Goal: Information Seeking & Learning: Learn about a topic

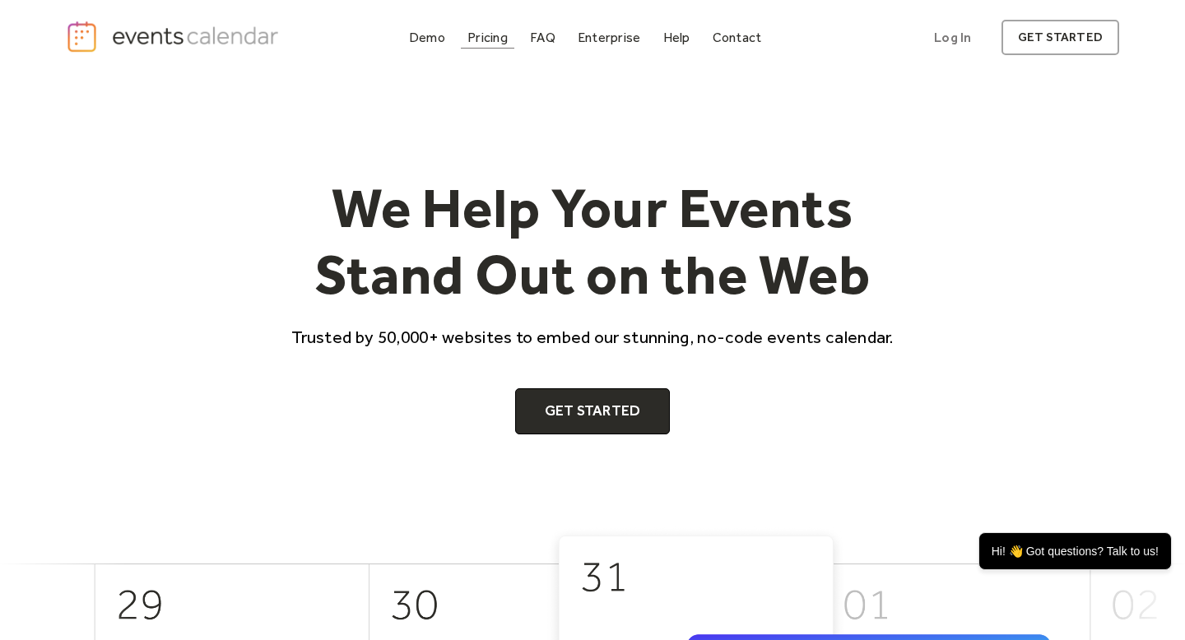
click at [504, 33] on div "Pricing" at bounding box center [488, 37] width 40 height 9
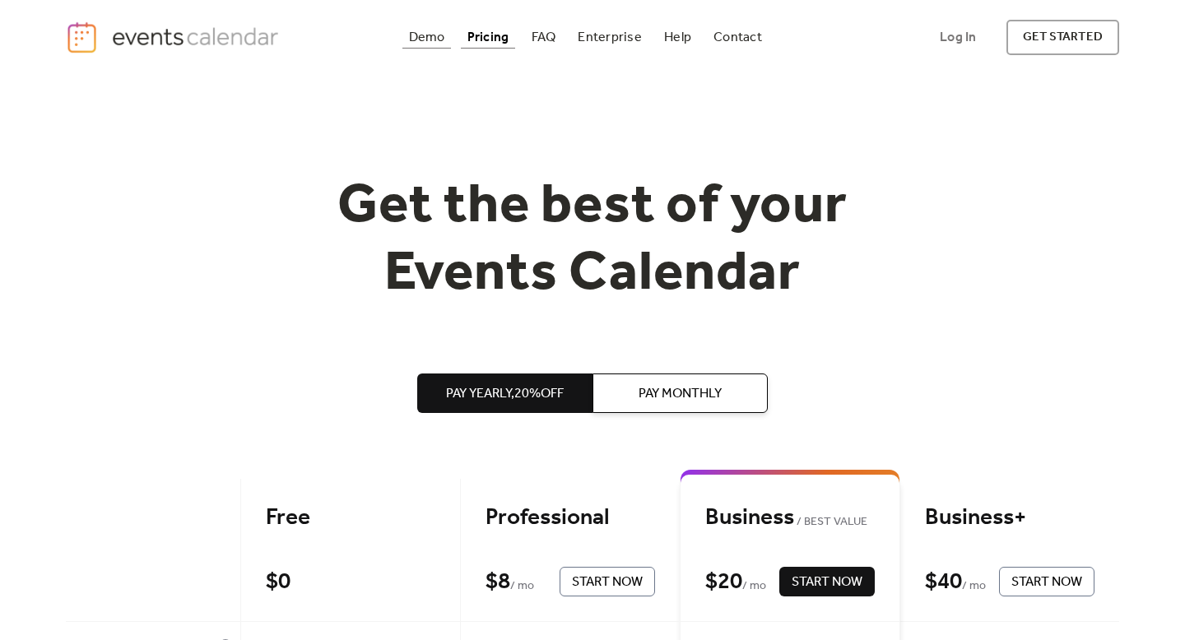
click at [436, 38] on div "Demo" at bounding box center [427, 37] width 36 height 9
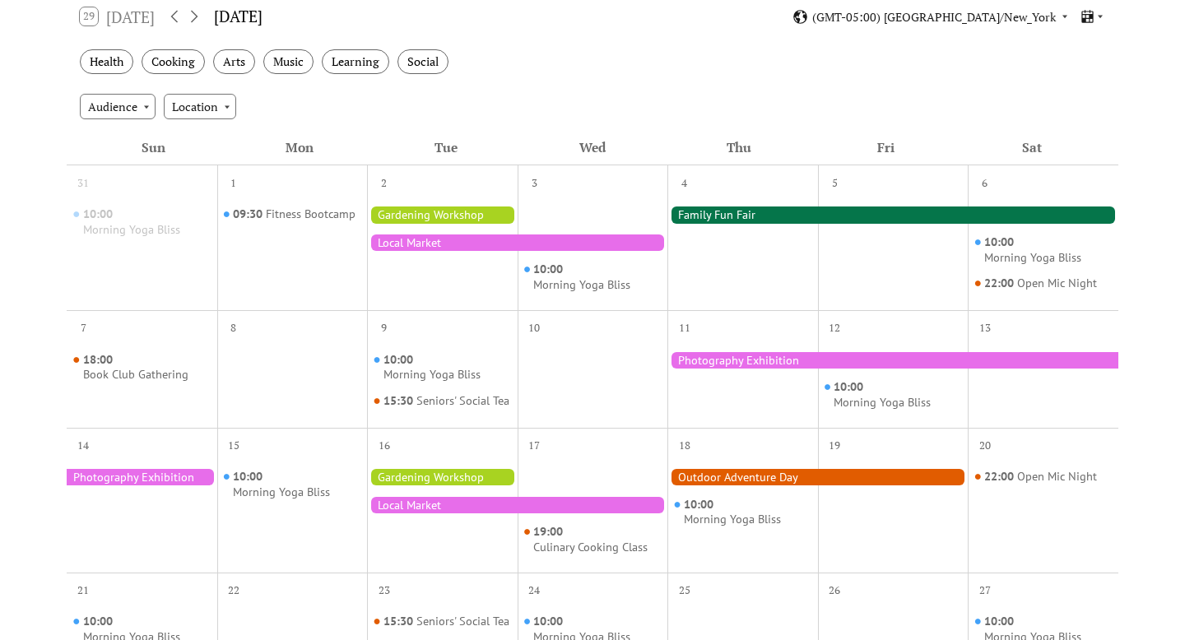
scroll to position [291, 0]
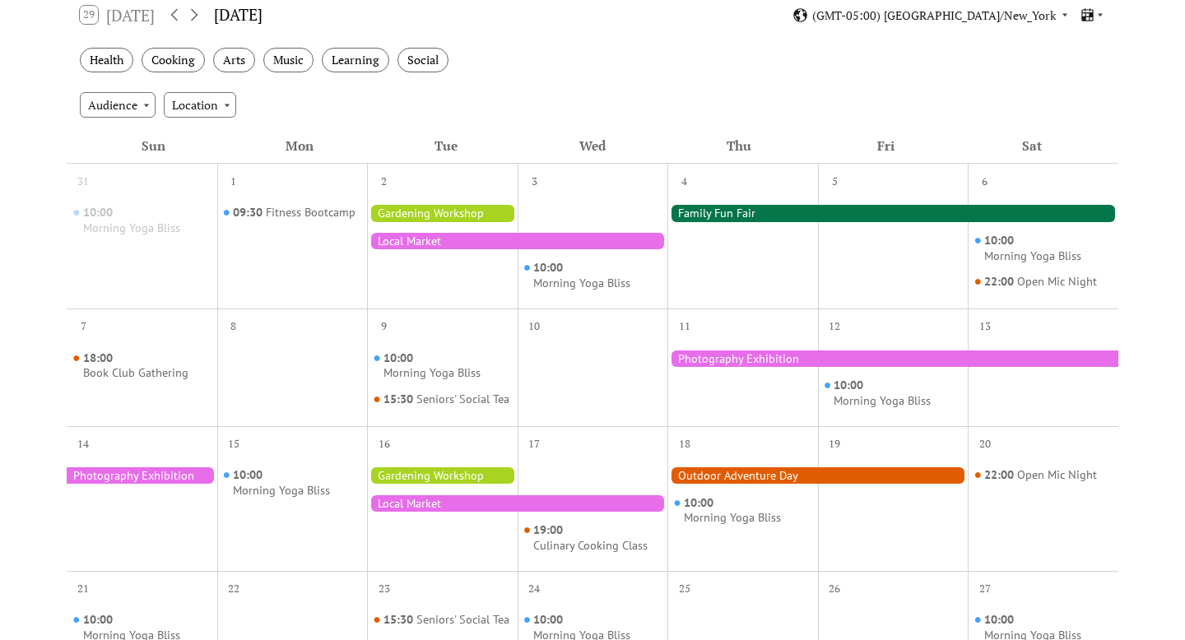
click at [486, 242] on div at bounding box center [517, 241] width 300 height 16
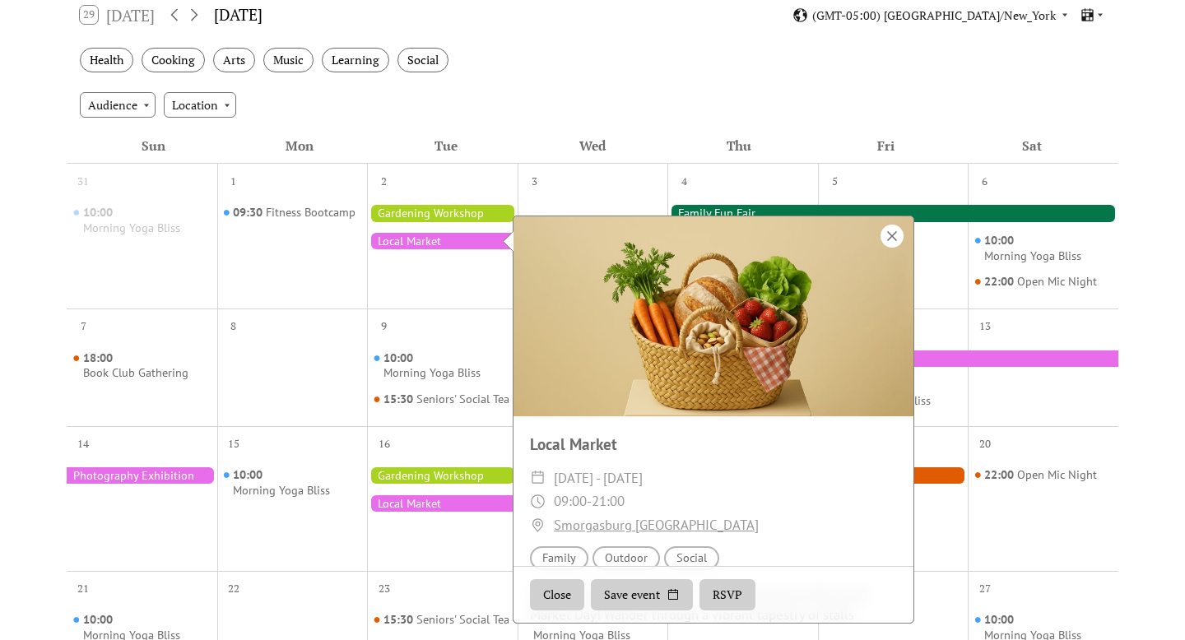
click at [887, 234] on div at bounding box center [892, 236] width 23 height 23
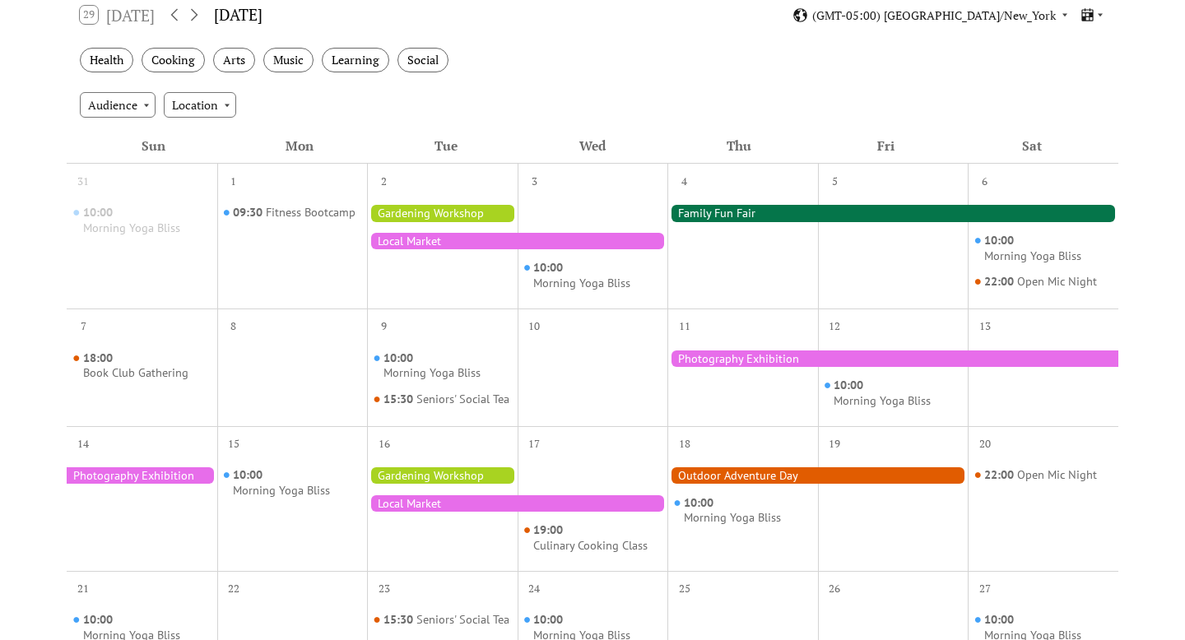
click at [869, 212] on div at bounding box center [893, 213] width 451 height 16
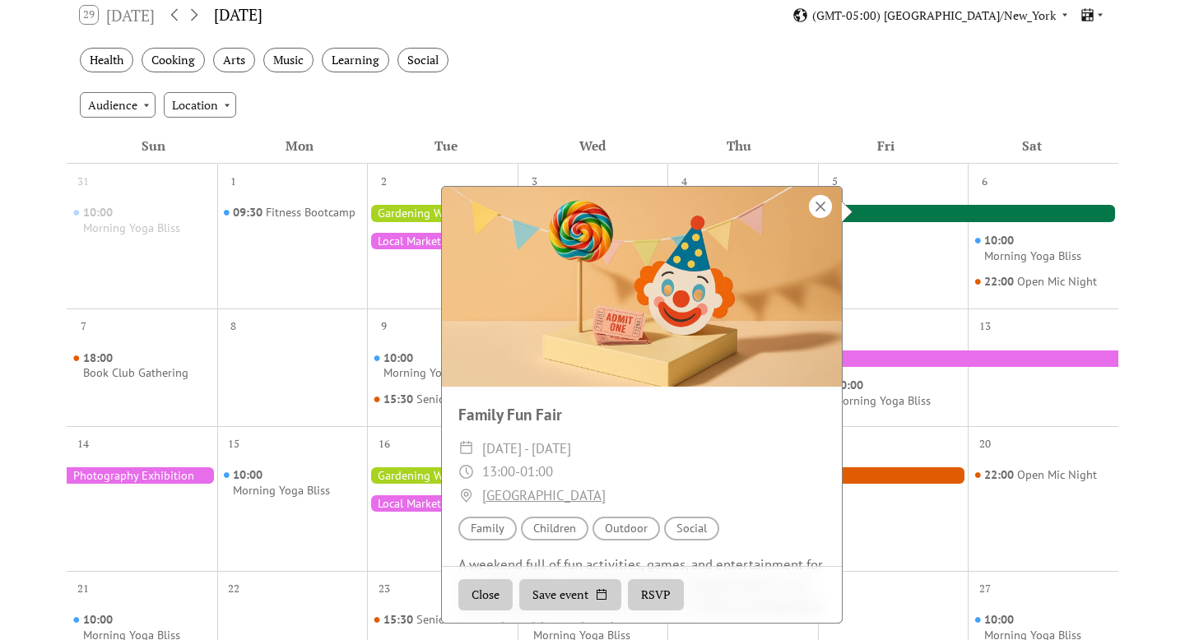
click at [825, 202] on div at bounding box center [820, 206] width 23 height 23
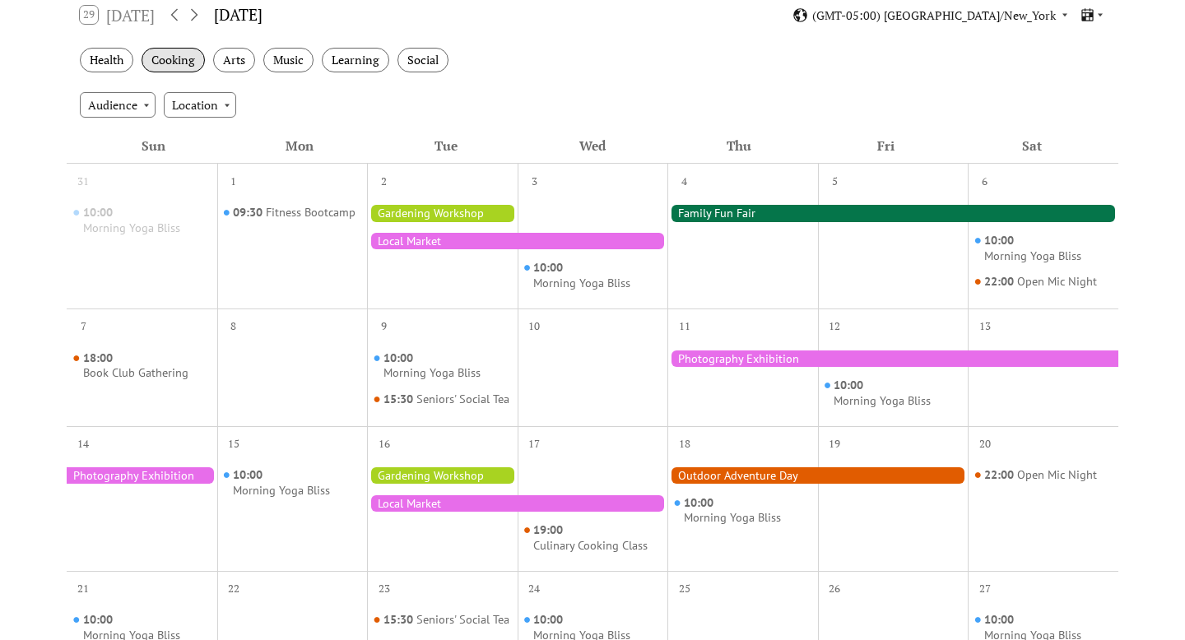
scroll to position [0, 0]
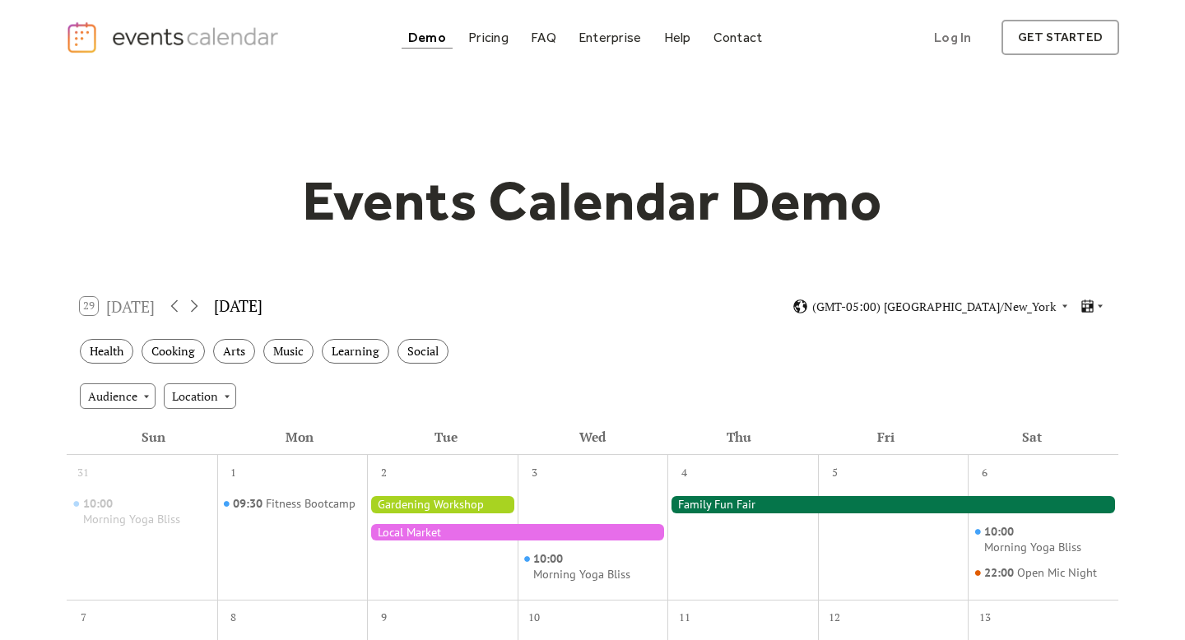
click at [124, 34] on img "home" at bounding box center [174, 38] width 217 height 34
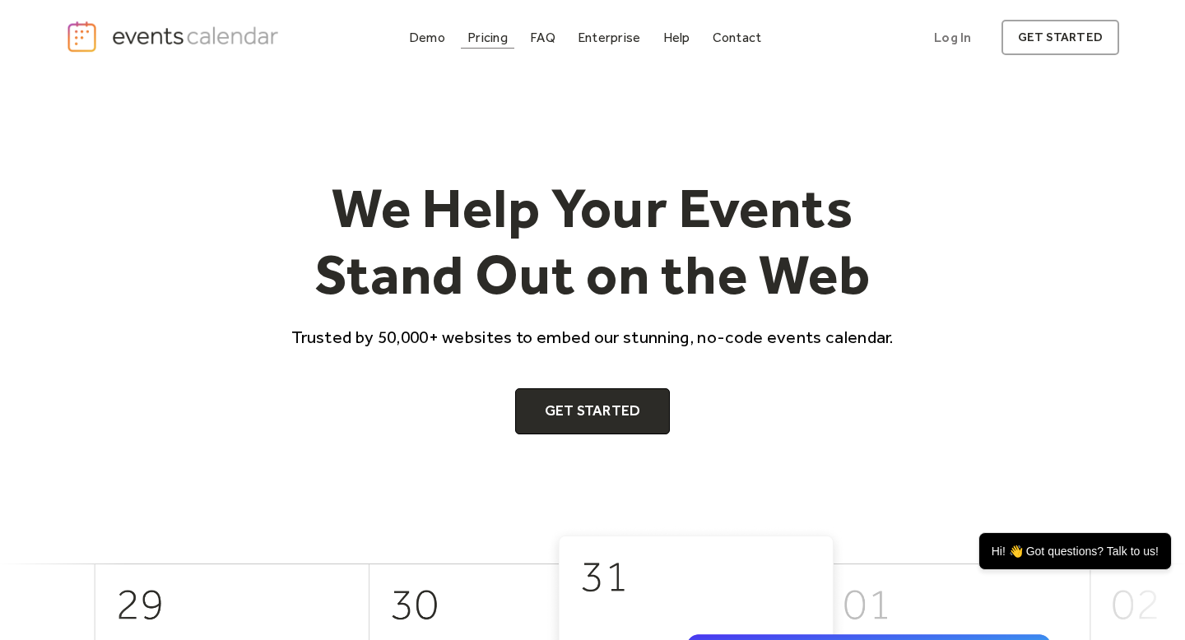
click at [498, 42] on div "Pricing" at bounding box center [488, 37] width 40 height 9
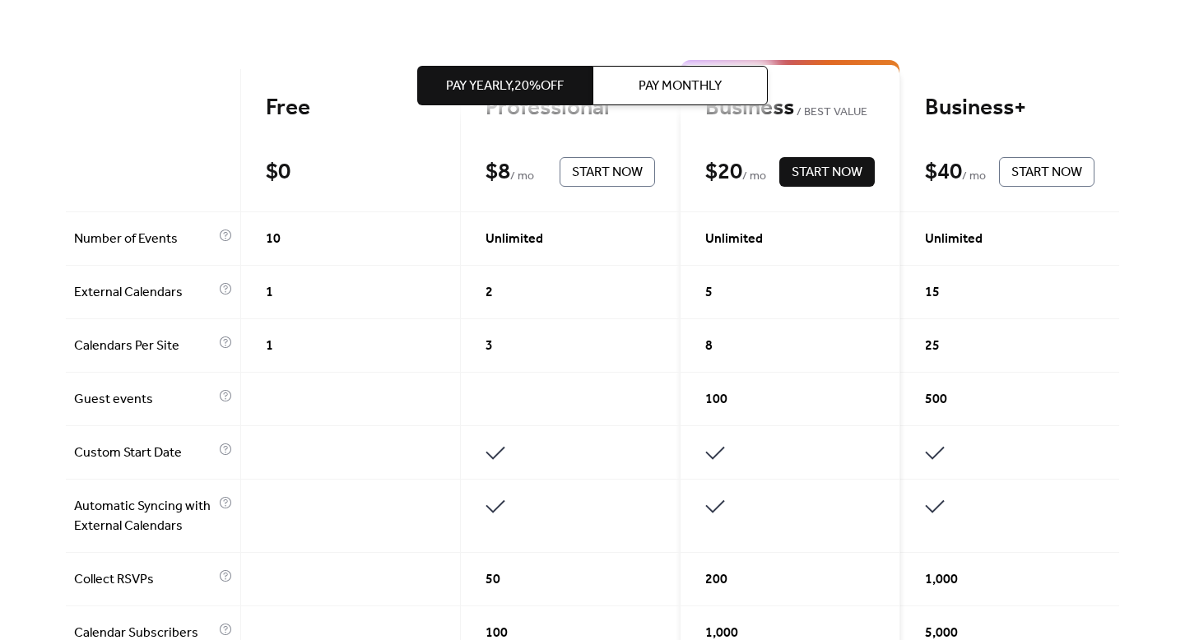
scroll to position [412, 0]
